Goal: Find specific page/section: Find specific page/section

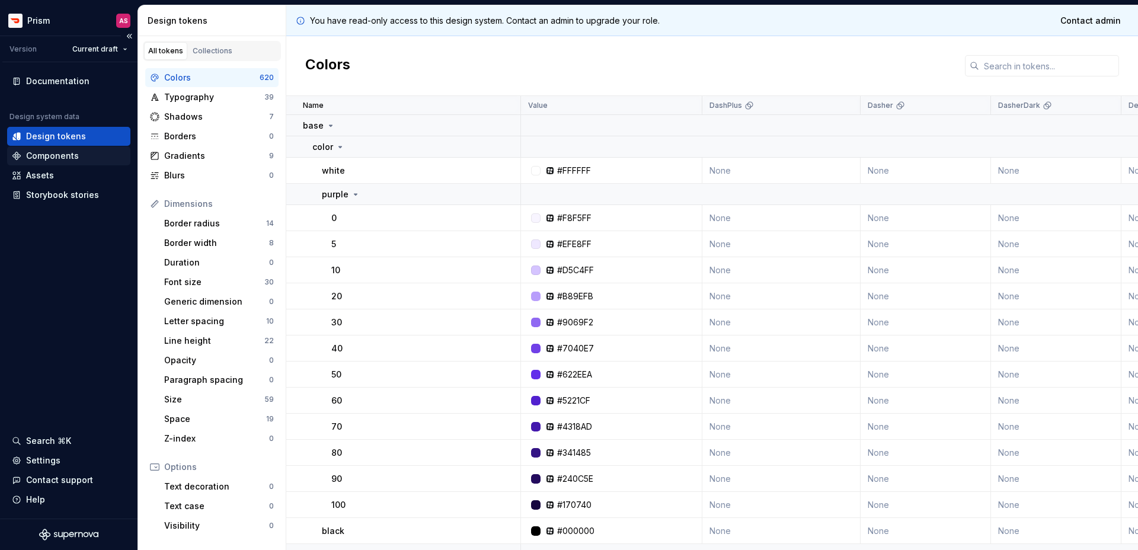
click at [76, 155] on div "Components" at bounding box center [52, 156] width 53 height 12
